Goal: Information Seeking & Learning: Find specific fact

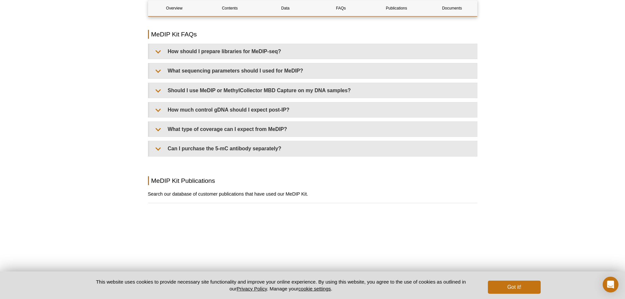
scroll to position [1318, 0]
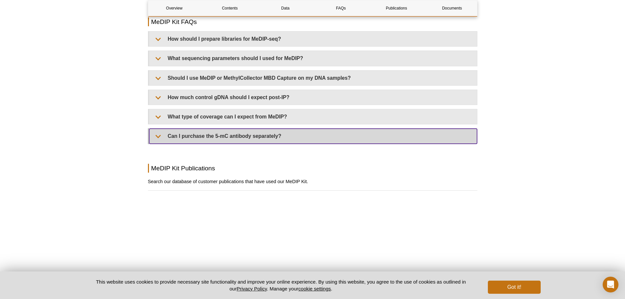
click at [158, 129] on summary "Can I purchase the 5-mC antibody separately?" at bounding box center [313, 136] width 328 height 15
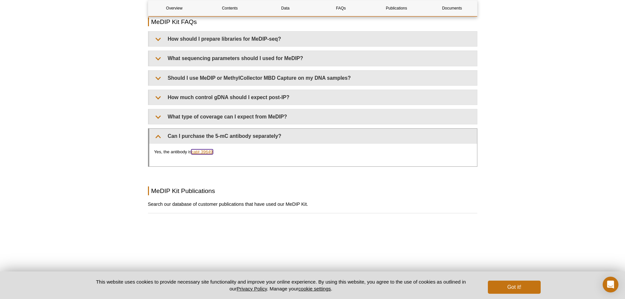
click at [202, 149] on link "cat# 39649" at bounding box center [201, 151] width 21 height 5
drag, startPoint x: 219, startPoint y: 108, endPoint x: 193, endPoint y: 112, distance: 25.6
click at [193, 149] on p "Yes, the antibody is cat# 39649 ." at bounding box center [313, 152] width 318 height 7
copy p "cat# 39649 ."
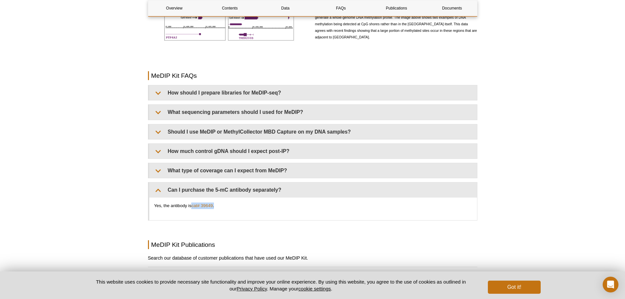
scroll to position [1264, 0]
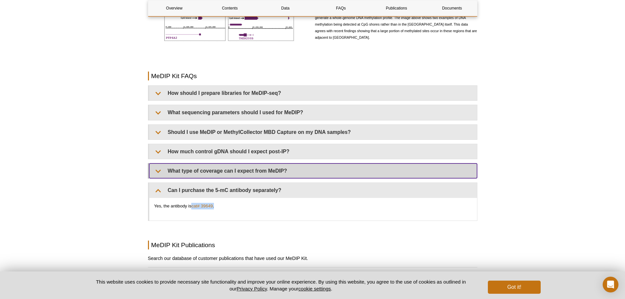
click at [153, 163] on summary "What type of coverage can I expect from MeDIP?" at bounding box center [313, 170] width 328 height 15
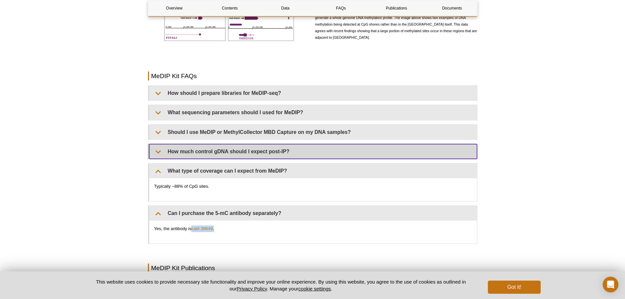
click at [162, 144] on summary "How much control gDNA should I expect post-IP?" at bounding box center [313, 151] width 328 height 15
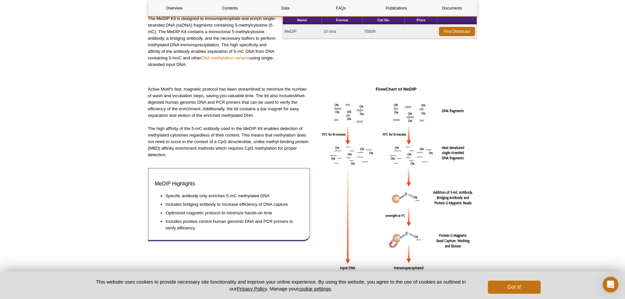
scroll to position [98, 0]
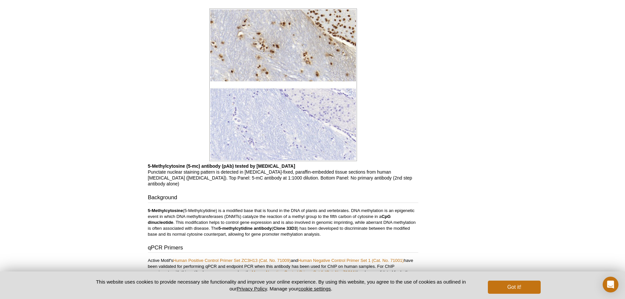
scroll to position [600, 0]
